Goal: Book appointment/travel/reservation

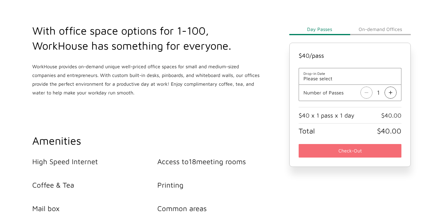
scroll to position [221, 0]
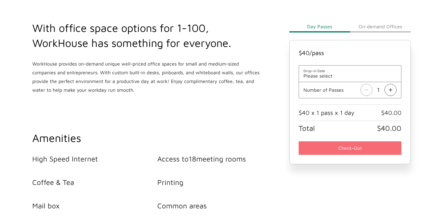
click at [384, 30] on button "On-demand Offices" at bounding box center [380, 26] width 61 height 12
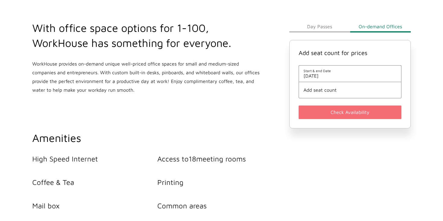
click at [362, 78] on span "[DATE]" at bounding box center [349, 75] width 93 height 5
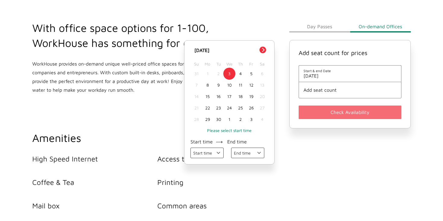
click at [229, 86] on div "10" at bounding box center [229, 85] width 11 height 11
click at [211, 154] on select "Start time 09:00 AM 10:00 AM 11:00 AM 12:00 PM 01:00 PM 02:00 PM 03:00 PM 04:00…" at bounding box center [206, 153] width 33 height 11
select select "[DATE] 09:00:00 GMT-0400 (Eastern Daylight Time)"
click at [190, 148] on select "Start time 09:00 AM 10:00 AM 11:00 AM 12:00 PM 01:00 PM 02:00 PM 03:00 PM 04:00…" at bounding box center [206, 153] width 33 height 11
click at [240, 152] on select "End time 10:00 AM 11:00 AM 12:00 PM 01:00 PM 02:00 PM 03:00 PM 04:00 PM 05:00 PM" at bounding box center [247, 153] width 33 height 11
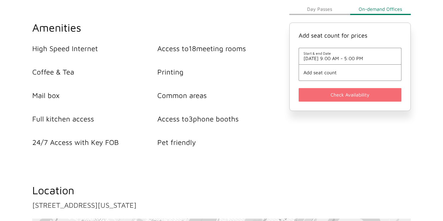
scroll to position [338, 0]
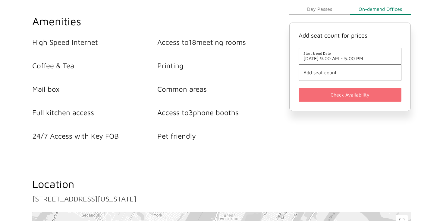
click at [336, 70] on span "Add seat count" at bounding box center [349, 72] width 93 height 5
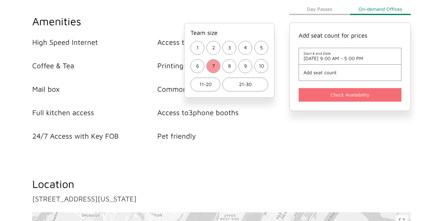
click at [215, 66] on button "7" at bounding box center [213, 66] width 14 height 14
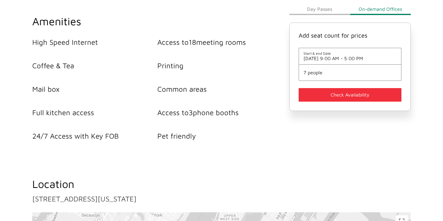
click at [334, 95] on button "Check Availability" at bounding box center [350, 95] width 103 height 14
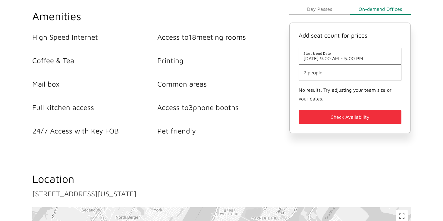
scroll to position [343, 0]
click at [331, 73] on span "7 people" at bounding box center [349, 72] width 93 height 5
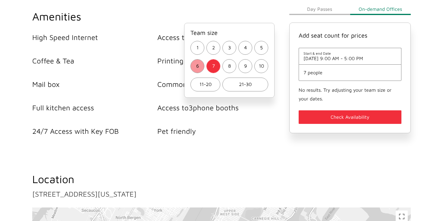
click at [200, 70] on button "6" at bounding box center [197, 66] width 14 height 14
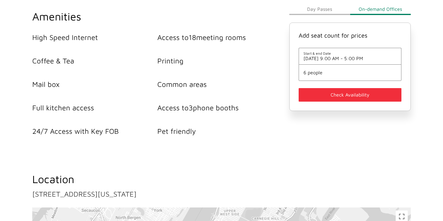
click at [318, 98] on button "Check Availability" at bounding box center [350, 95] width 103 height 14
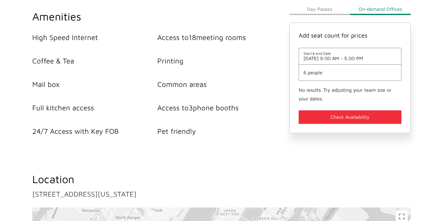
click at [328, 77] on li "6 people" at bounding box center [350, 72] width 103 height 17
click at [325, 73] on span "6 people" at bounding box center [349, 72] width 93 height 5
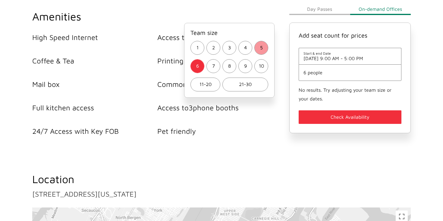
click at [264, 48] on button "5" at bounding box center [261, 48] width 14 height 14
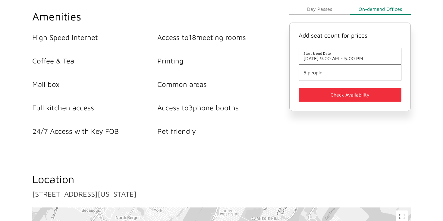
click at [312, 98] on button "Check Availability" at bounding box center [350, 95] width 103 height 14
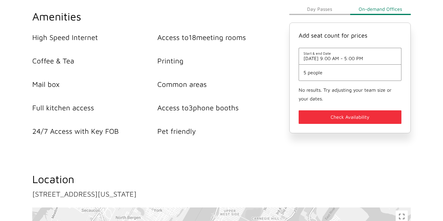
click at [324, 74] on span "5 people" at bounding box center [349, 72] width 93 height 5
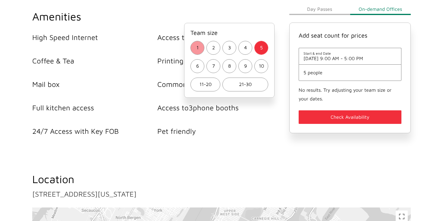
click at [198, 48] on span "1" at bounding box center [197, 48] width 2 height 9
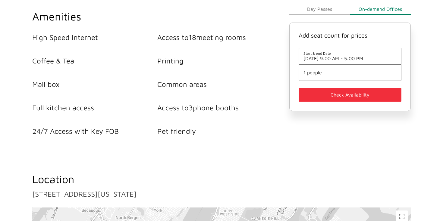
click at [315, 96] on button "Check Availability" at bounding box center [350, 95] width 103 height 14
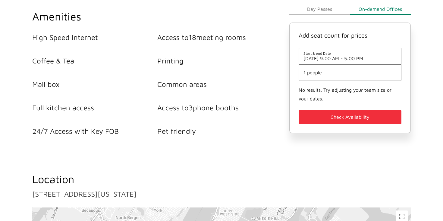
click at [319, 11] on button "Day Passes" at bounding box center [319, 9] width 61 height 12
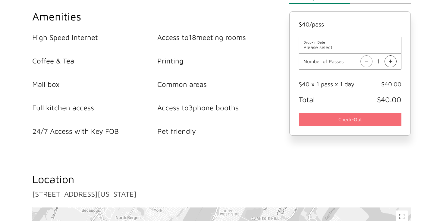
click at [388, 62] on img at bounding box center [390, 61] width 12 height 12
click at [388, 61] on img at bounding box center [390, 61] width 12 height 12
click at [388, 62] on img at bounding box center [390, 61] width 12 height 12
click at [387, 62] on img at bounding box center [390, 61] width 12 height 12
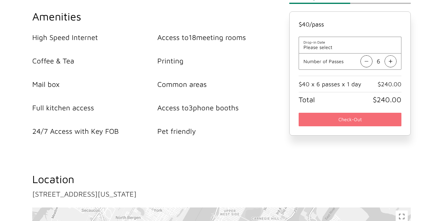
click at [387, 62] on img at bounding box center [390, 61] width 12 height 12
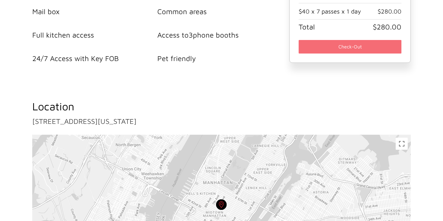
scroll to position [504, 0]
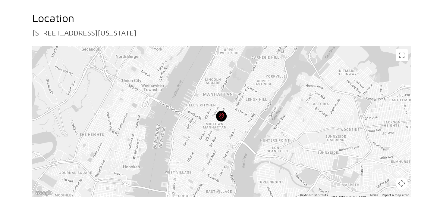
click at [221, 118] on circle at bounding box center [221, 116] width 11 height 11
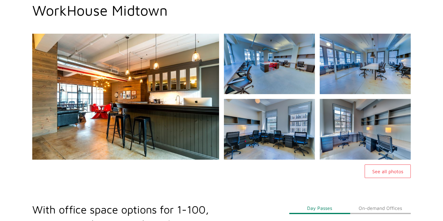
scroll to position [0, 0]
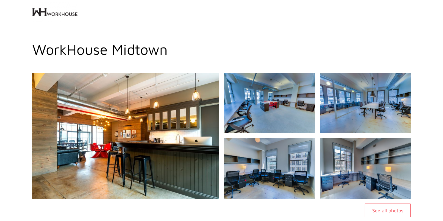
click at [74, 13] on img at bounding box center [54, 12] width 45 height 24
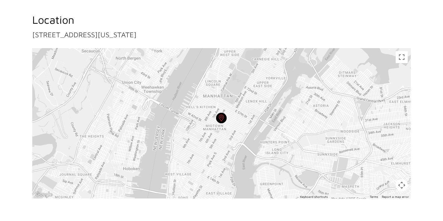
scroll to position [527, 0]
